Goal: Navigation & Orientation: Find specific page/section

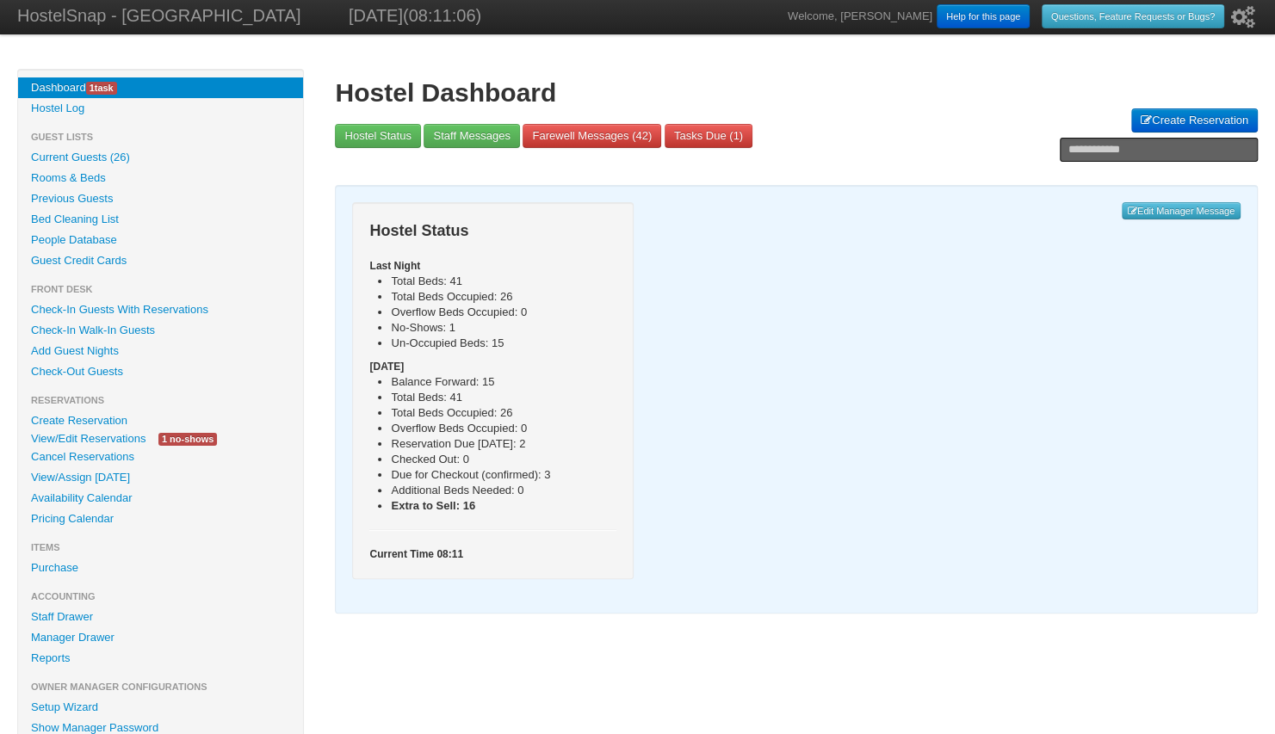
click at [103, 501] on link "Availability Calendar" at bounding box center [160, 498] width 285 height 21
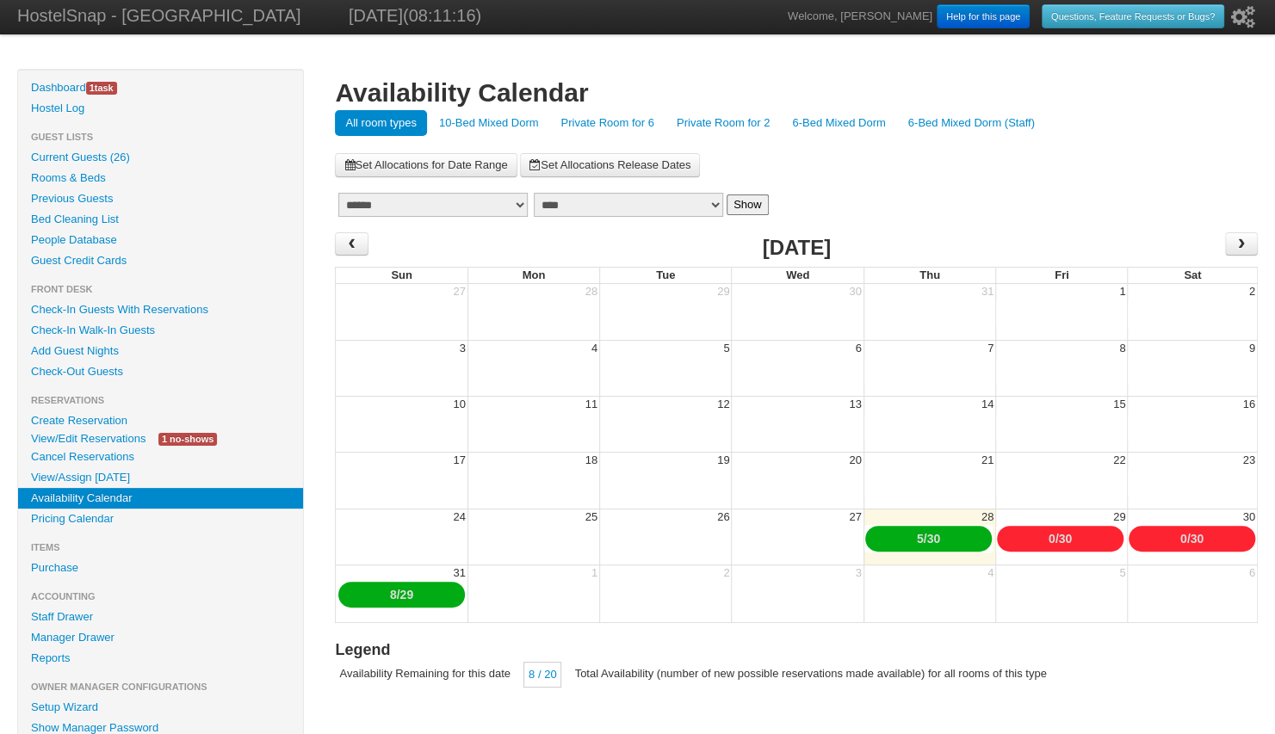
click at [646, 126] on link "Private Room for 6" at bounding box center [607, 123] width 114 height 26
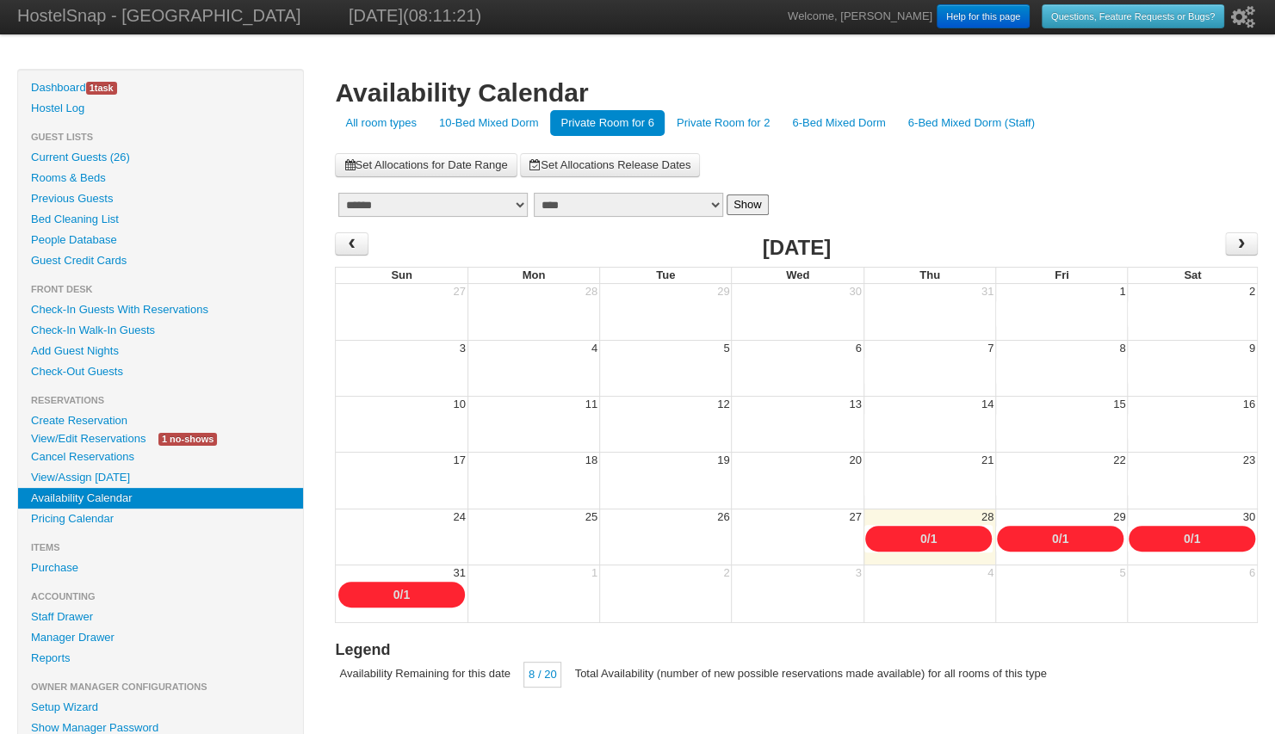
click at [504, 118] on link "10-Bed Mixed Dorm" at bounding box center [489, 123] width 121 height 26
